Goal: Task Accomplishment & Management: Use online tool/utility

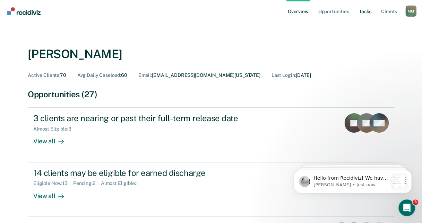
click at [367, 11] on link "Tasks" at bounding box center [364, 11] width 15 height 22
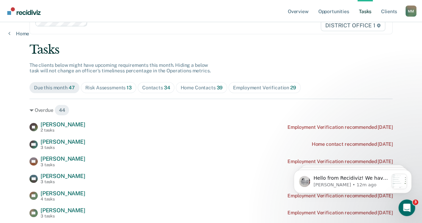
scroll to position [30, 0]
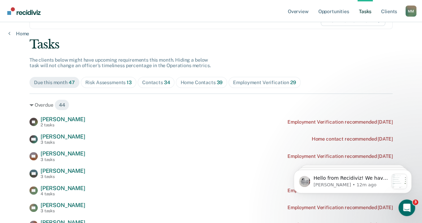
click at [115, 80] on div "Risk Assessments 13" at bounding box center [108, 83] width 46 height 6
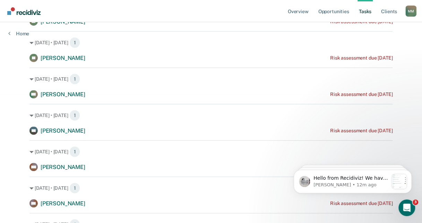
scroll to position [140, 0]
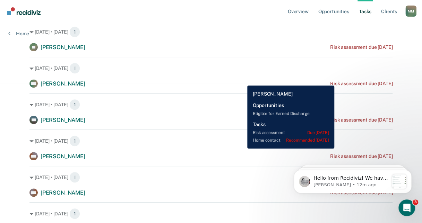
click at [348, 81] on div "Risk assessment due [DATE]" at bounding box center [361, 84] width 62 height 6
